Goal: Navigation & Orientation: Find specific page/section

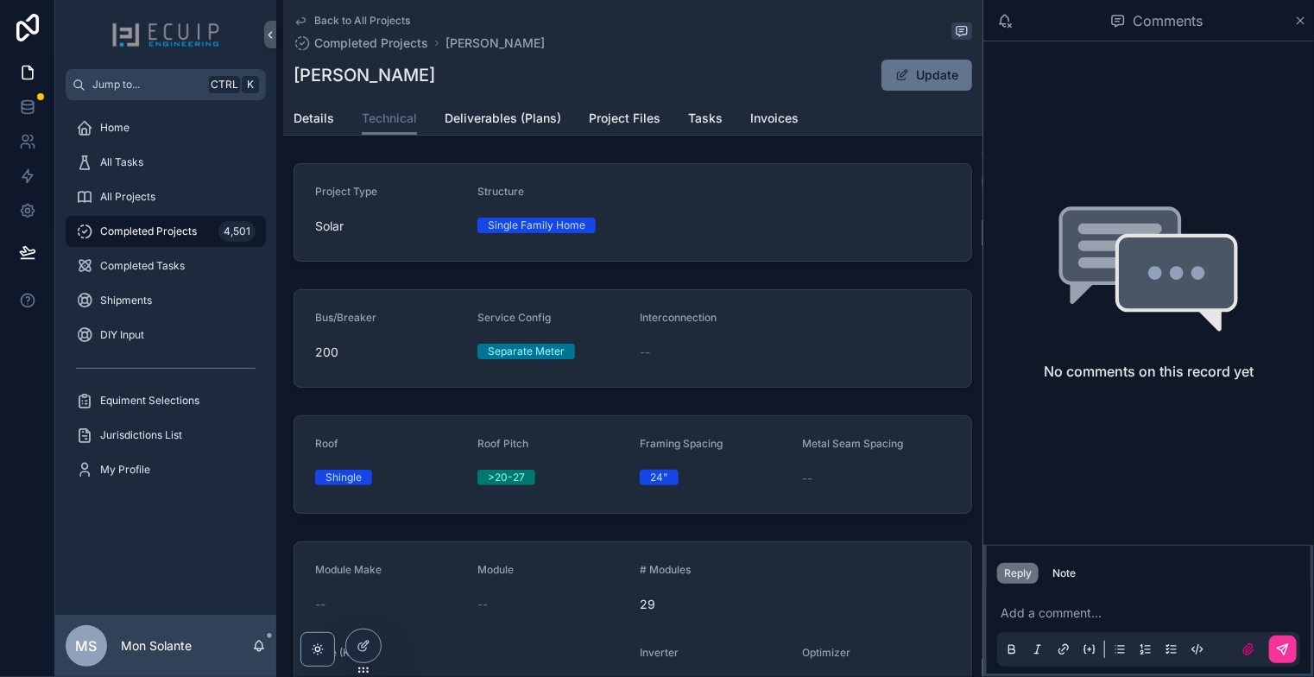
scroll to position [327, 0]
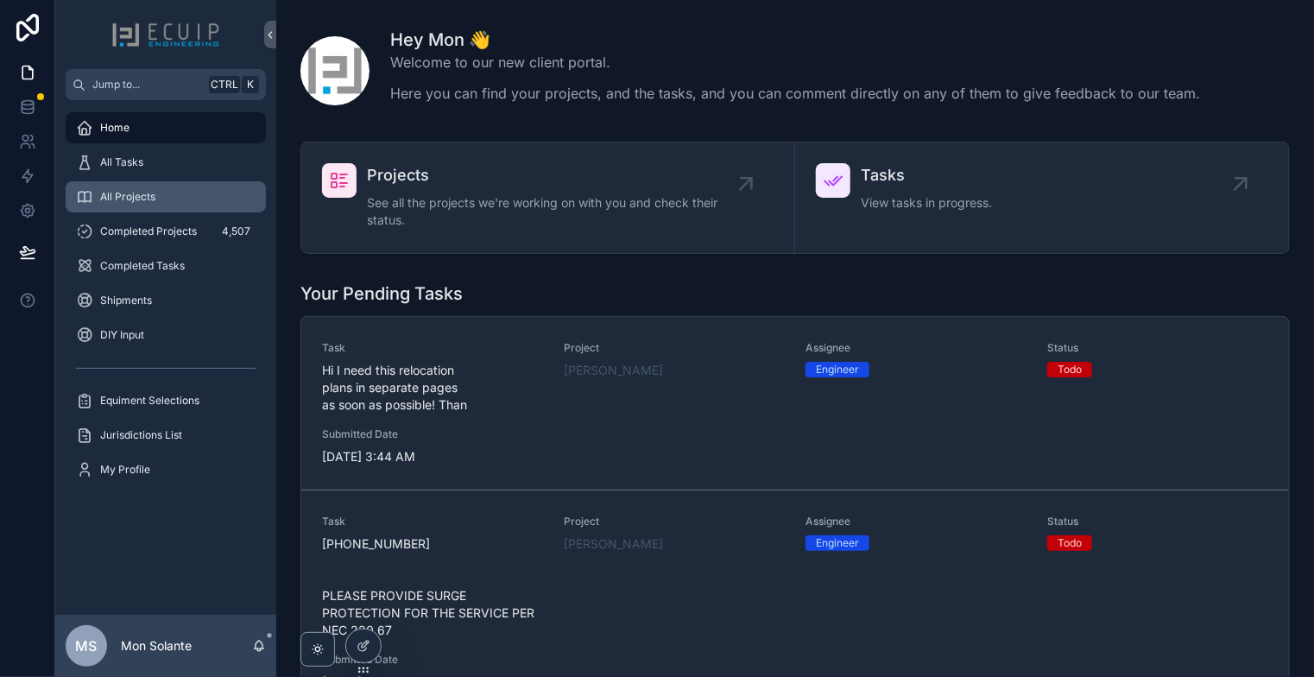
click at [180, 189] on div "All Projects" at bounding box center [166, 197] width 180 height 28
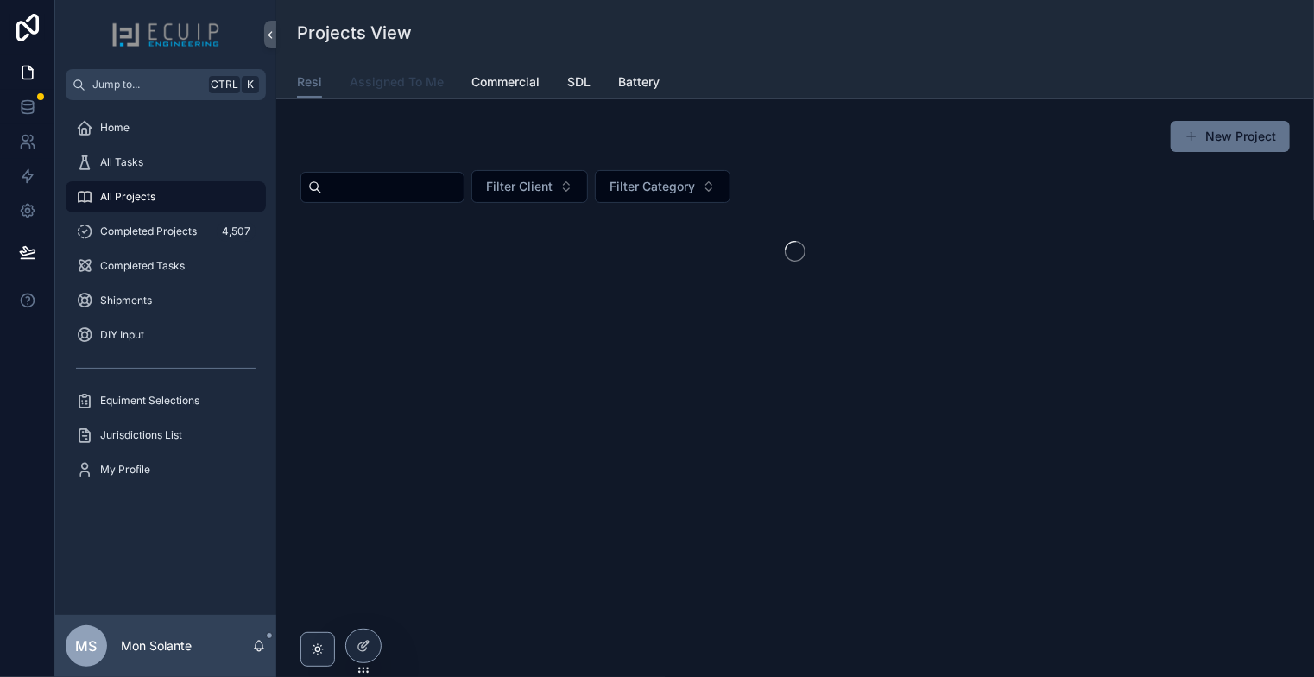
click at [411, 77] on span "Assigned To Me" at bounding box center [397, 81] width 94 height 17
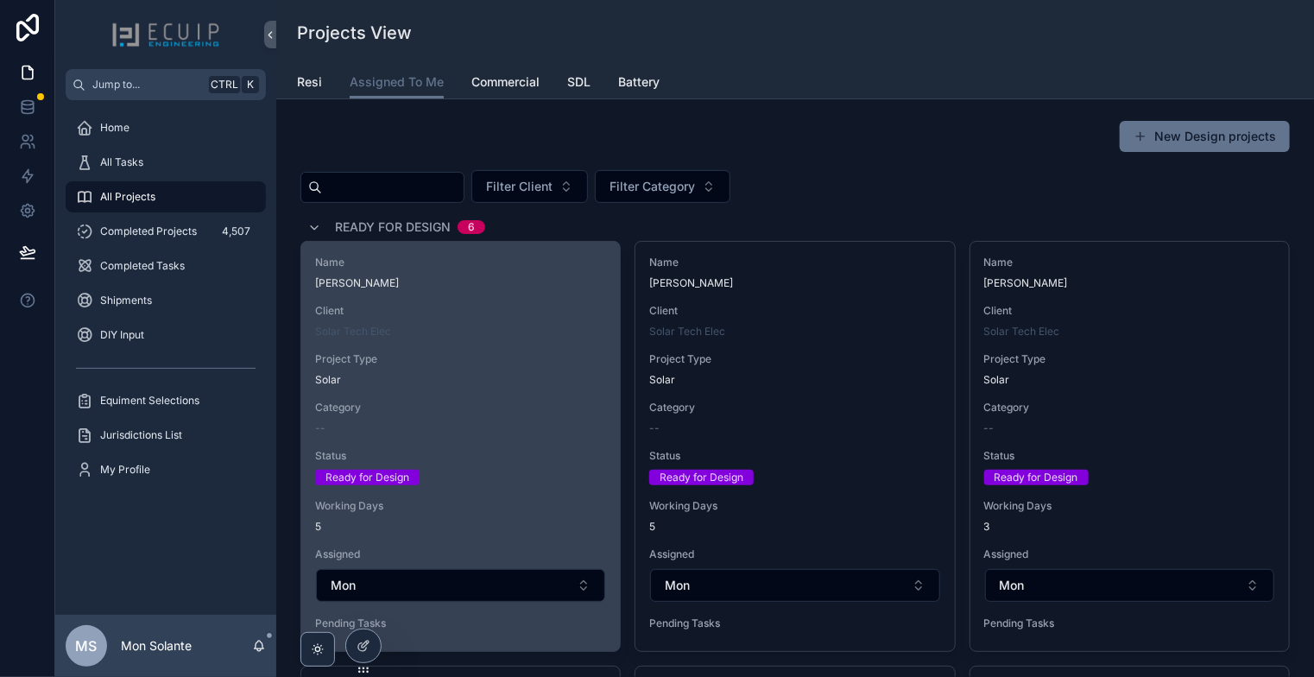
click at [350, 66] on link "Assigned To Me" at bounding box center [397, 82] width 94 height 33
